Goal: Task Accomplishment & Management: Use online tool/utility

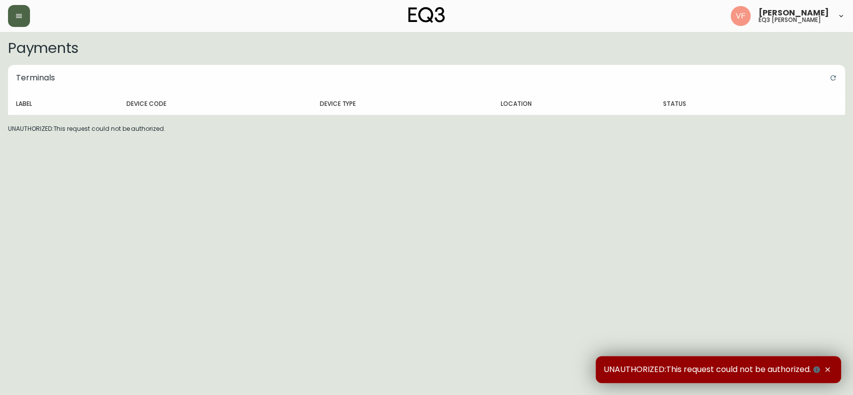
click at [26, 12] on button "button" at bounding box center [19, 16] width 22 height 22
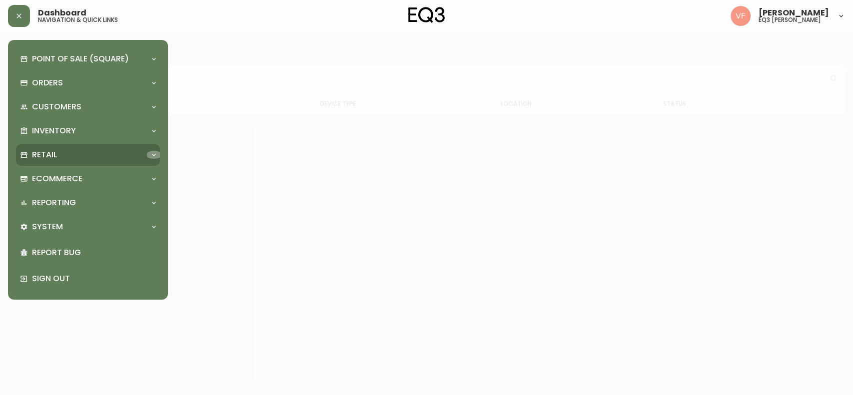
click at [154, 151] on icon at bounding box center [154, 155] width 8 height 8
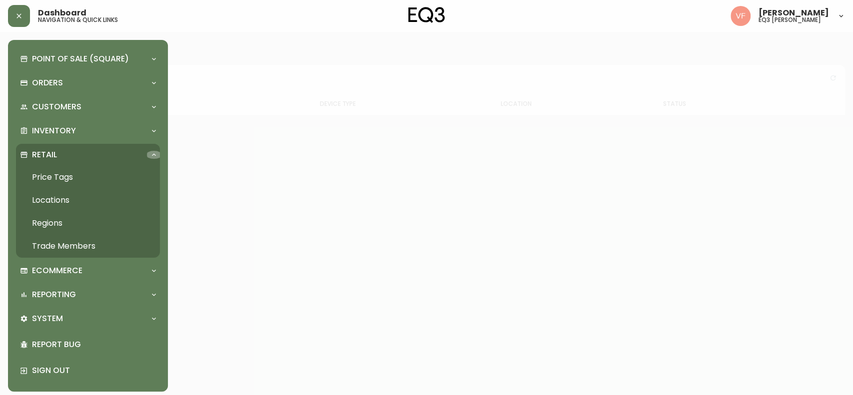
click at [154, 151] on icon at bounding box center [154, 155] width 8 height 8
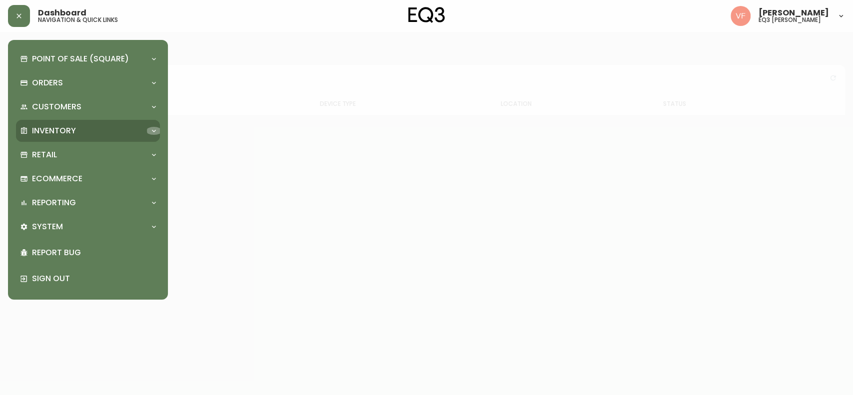
click at [154, 132] on icon at bounding box center [154, 131] width 8 height 8
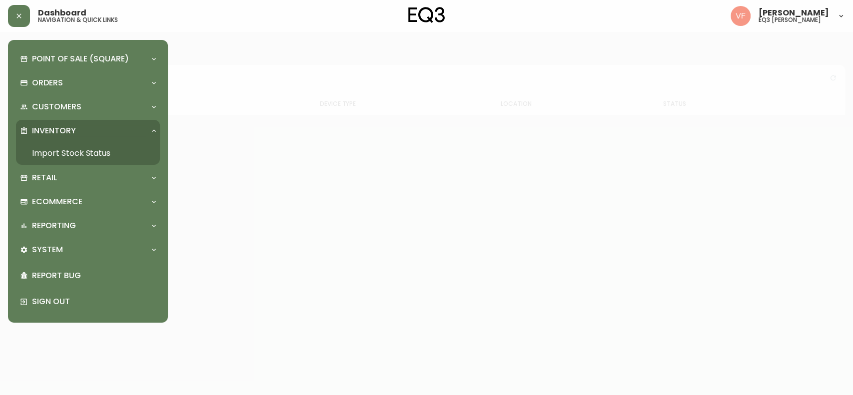
click at [111, 145] on link "Import Stock Status" at bounding box center [88, 153] width 144 height 23
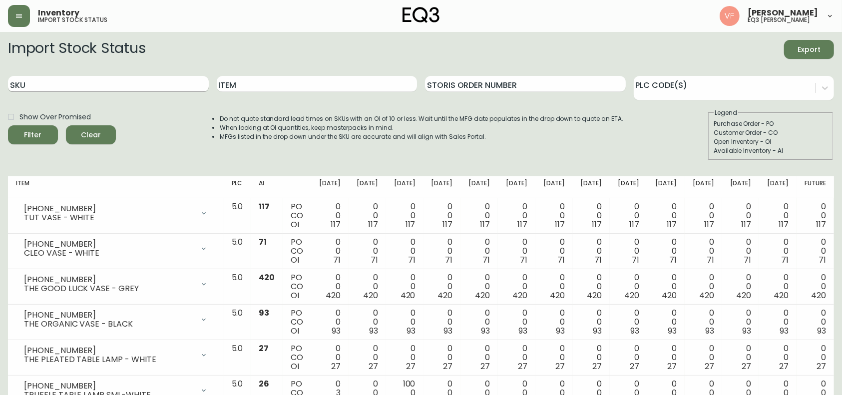
click at [172, 82] on input "SKU" at bounding box center [108, 84] width 201 height 16
paste input "6020-419-13"
click at [8, 125] on button "Filter" at bounding box center [33, 134] width 50 height 19
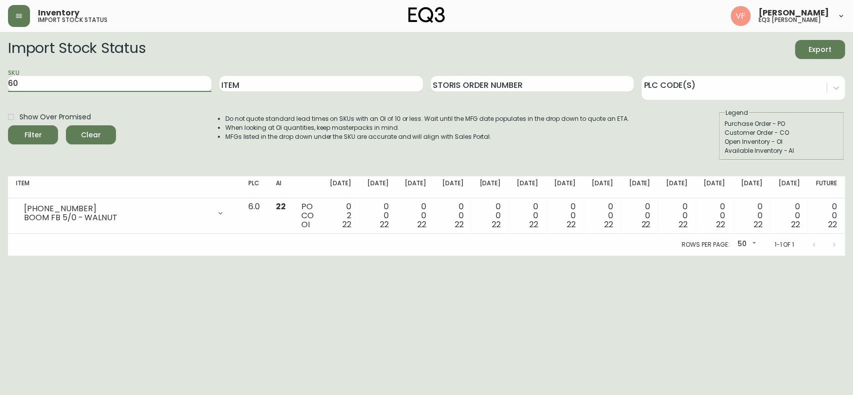
type input "6"
paste input "6020-412-13"
click at [8, 125] on button "Filter" at bounding box center [33, 134] width 50 height 19
type input "6"
paste input "7170-430-13"
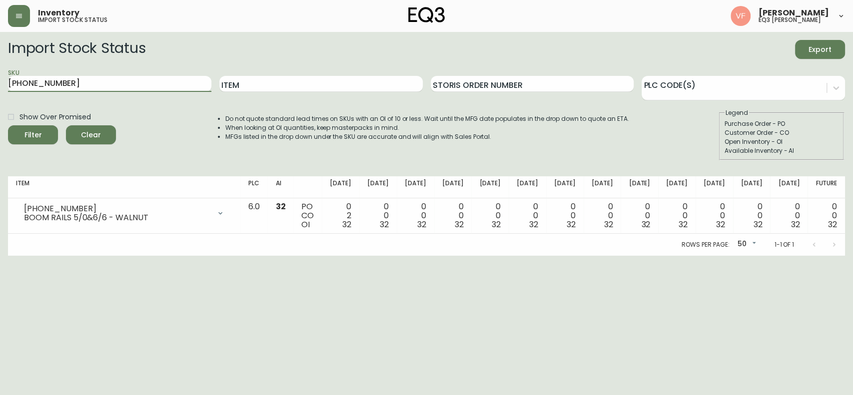
type input "7170-430-13"
click at [8, 125] on button "Filter" at bounding box center [33, 134] width 50 height 19
